Goal: Information Seeking & Learning: Check status

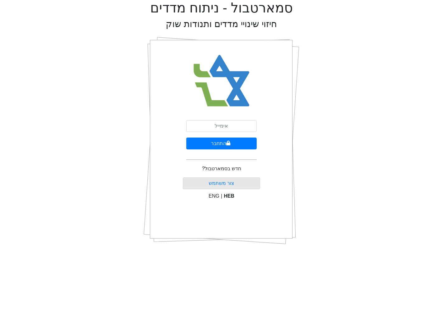
click at [239, 128] on input "email" at bounding box center [221, 126] width 70 height 12
type input "p"
type input "[EMAIL_ADDRESS][DOMAIN_NAME]"
click at [224, 147] on button "התחבר" at bounding box center [221, 144] width 70 height 12
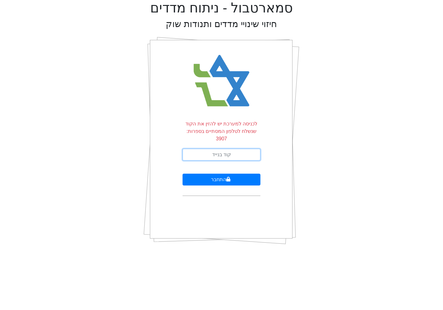
click at [224, 149] on input "text" at bounding box center [221, 155] width 78 height 12
type input "474677"
click at [182, 174] on button "התחבר" at bounding box center [221, 180] width 78 height 12
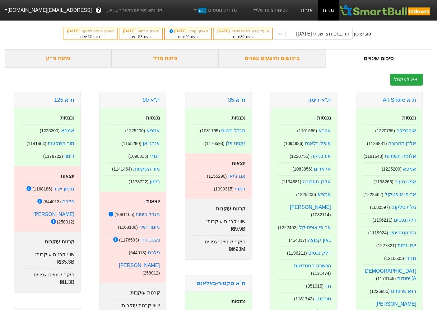
click at [306, 14] on link "אג״ח" at bounding box center [307, 10] width 22 height 21
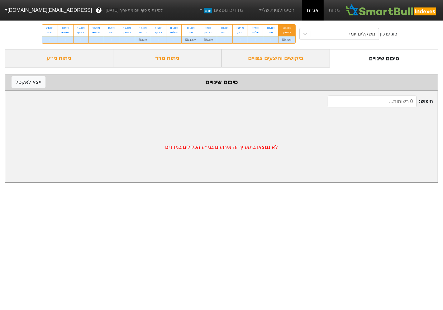
click at [291, 56] on div "ביקושים והיצעים צפויים" at bounding box center [275, 58] width 108 height 18
